Goal: Information Seeking & Learning: Find specific fact

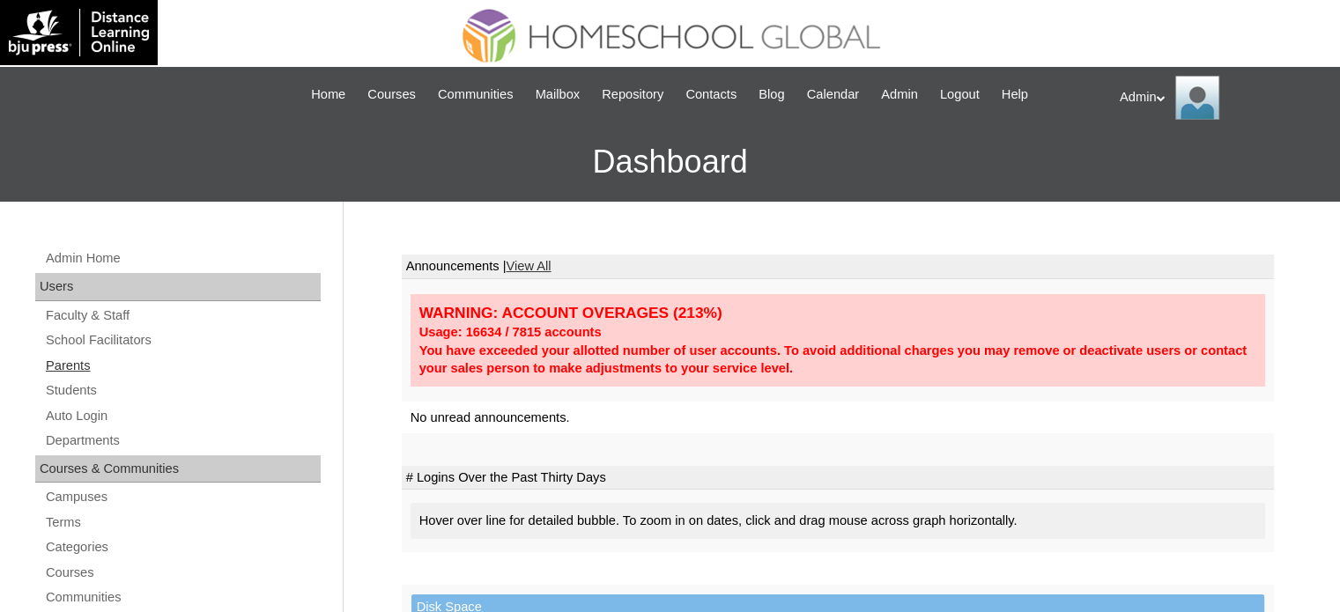
click at [63, 360] on link "Parents" at bounding box center [182, 366] width 277 height 22
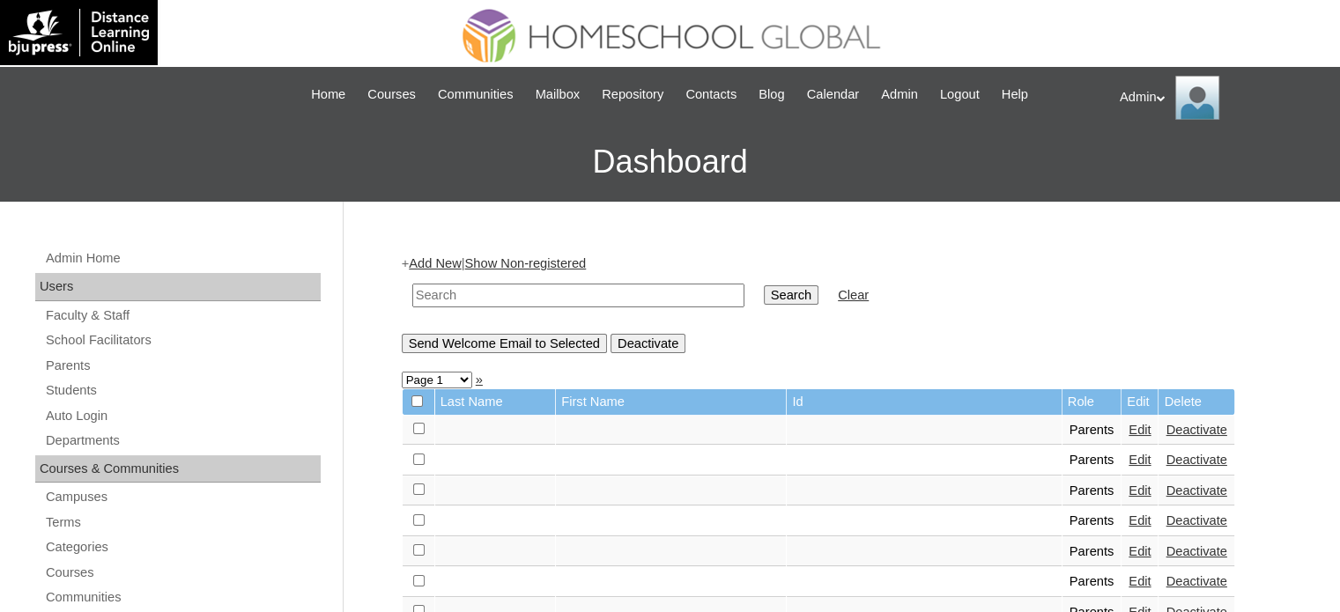
click at [456, 297] on input "text" at bounding box center [578, 296] width 332 height 24
type input "sola"
click at [764, 285] on input "Search" at bounding box center [791, 294] width 55 height 19
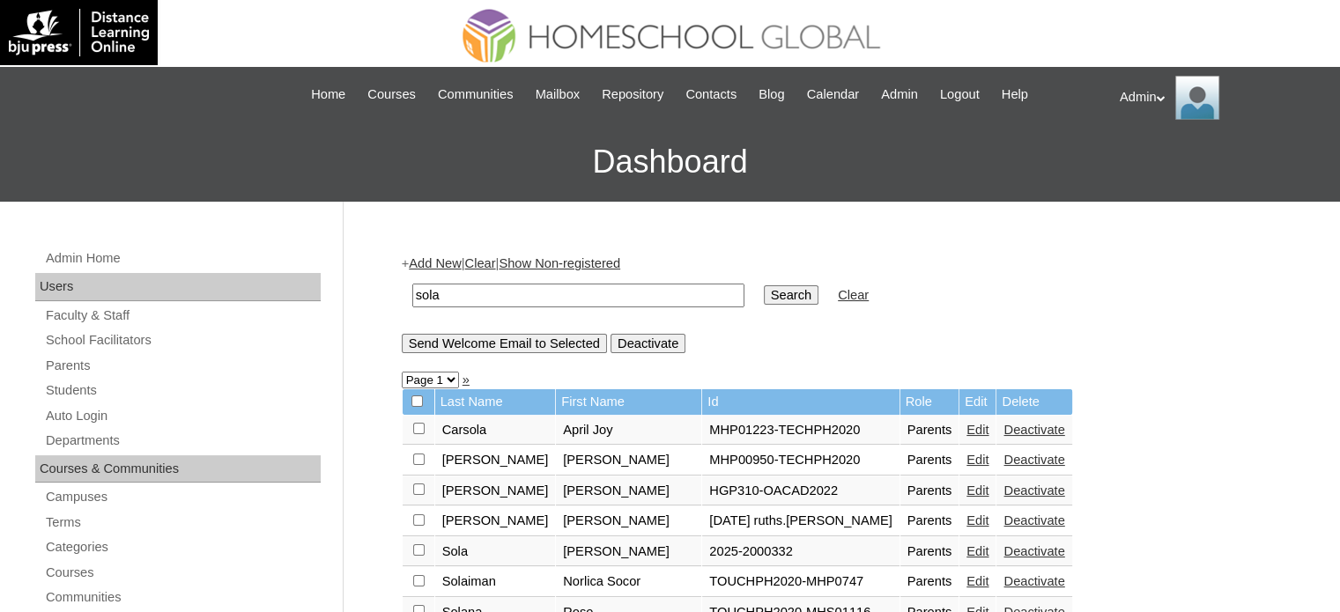
scroll to position [32, 0]
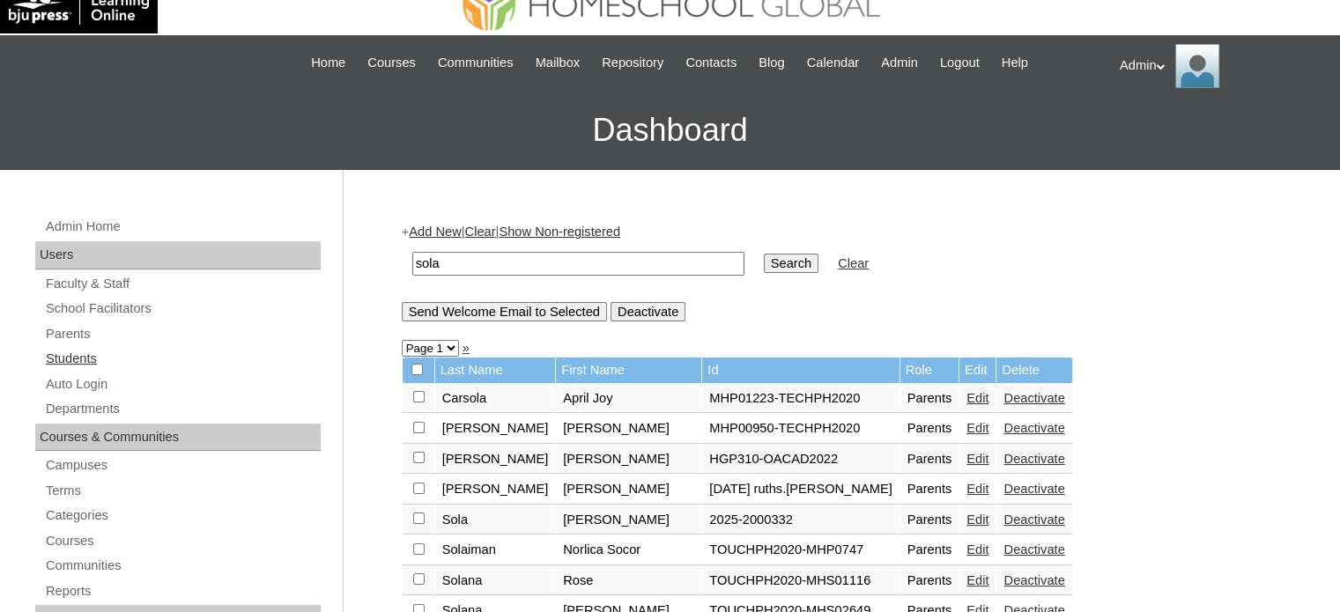
click at [80, 359] on link "Students" at bounding box center [182, 359] width 277 height 22
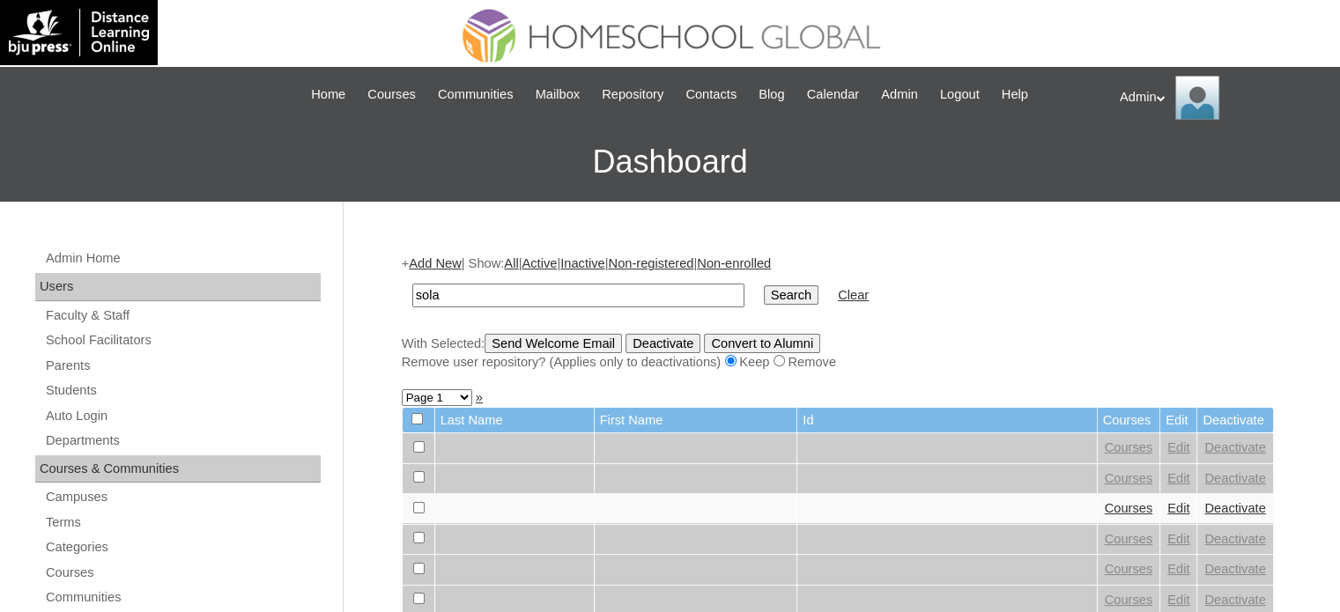
type input "Sola"
click at [764, 297] on input "Search" at bounding box center [791, 294] width 55 height 19
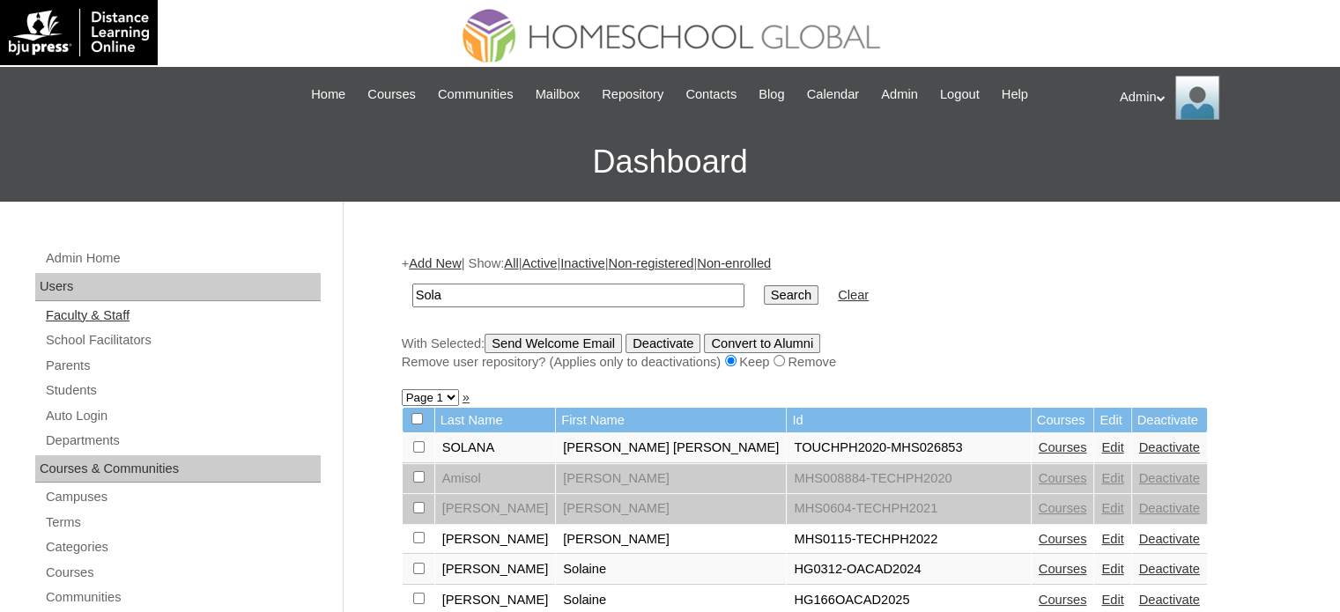
drag, startPoint x: 526, startPoint y: 295, endPoint x: 315, endPoint y: 304, distance: 210.8
type input "Limin"
click at [764, 290] on input "Search" at bounding box center [791, 294] width 55 height 19
